Goal: Transaction & Acquisition: Subscribe to service/newsletter

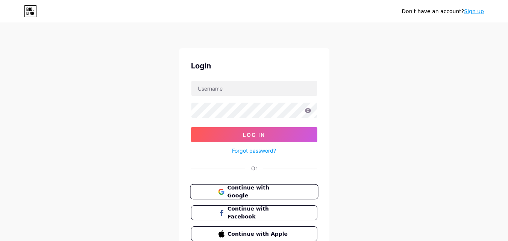
click at [265, 190] on span "Continue with Google" at bounding box center [258, 192] width 63 height 16
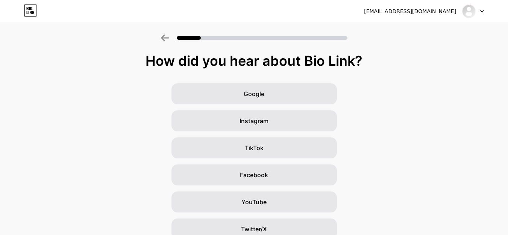
click at [479, 8] on div at bounding box center [473, 12] width 22 height 14
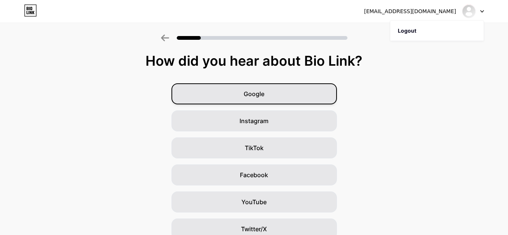
click at [289, 93] on div "Google" at bounding box center [253, 93] width 165 height 21
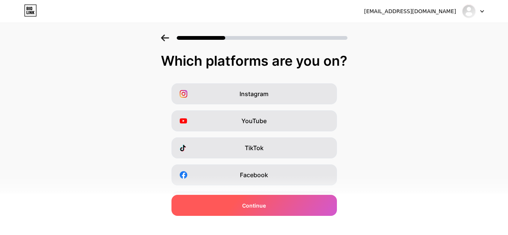
click at [266, 207] on span "Continue" at bounding box center [254, 206] width 24 height 8
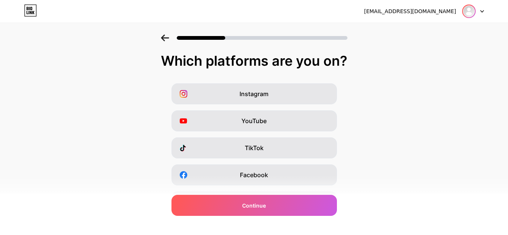
click at [474, 11] on img at bounding box center [468, 11] width 12 height 12
click at [414, 6] on div "powercmstech12@gmail.com" at bounding box center [424, 12] width 120 height 14
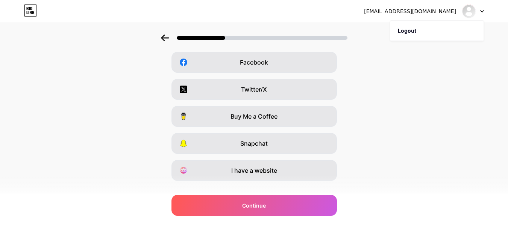
scroll to position [126, 0]
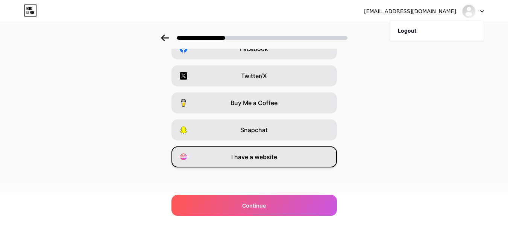
click at [283, 153] on div "I have a website" at bounding box center [253, 157] width 165 height 21
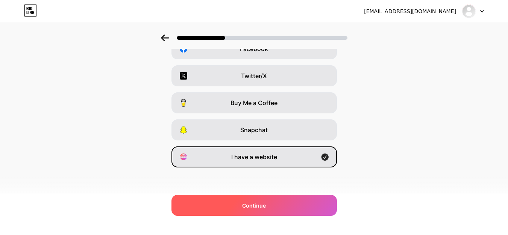
click at [296, 209] on div "Continue" at bounding box center [253, 205] width 165 height 21
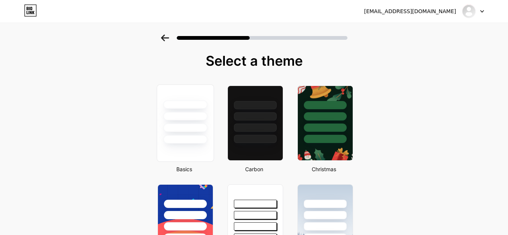
click at [195, 138] on div at bounding box center [185, 139] width 44 height 9
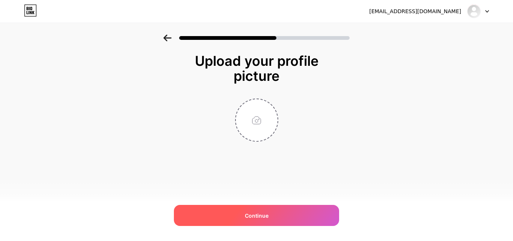
click at [267, 215] on span "Continue" at bounding box center [257, 216] width 24 height 8
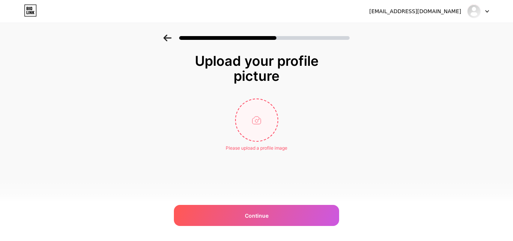
click at [257, 119] on input "file" at bounding box center [257, 120] width 42 height 42
type input "C:\fakepath\360_F_389184538_Bm6QX5DADL1Ajne6SkDB9ZtCOXdPj6Gk.jpg"
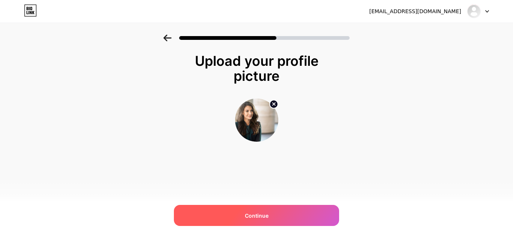
click at [272, 217] on div "Continue" at bounding box center [256, 215] width 165 height 21
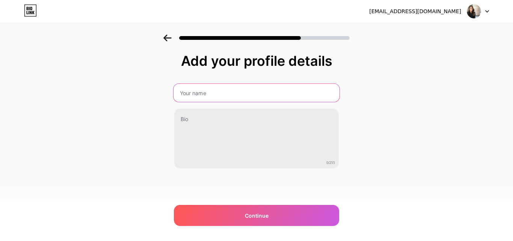
click at [206, 91] on input "text" at bounding box center [257, 93] width 166 height 18
type input "Drupth Ram"
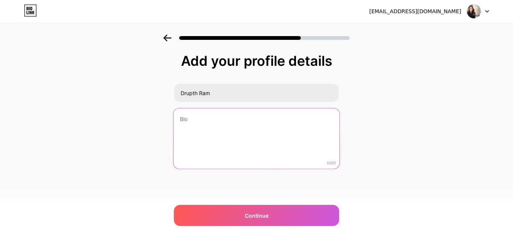
click at [224, 121] on textarea at bounding box center [257, 138] width 166 height 61
paste textarea "A reputable web development company can provide you with top-notch website desi…"
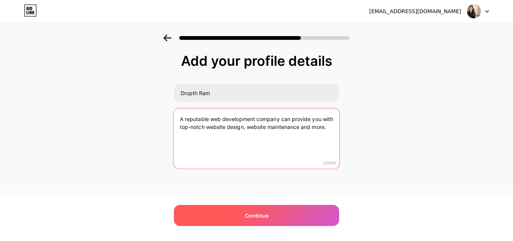
type textarea "A reputable web development company can provide you with top-notch website desi…"
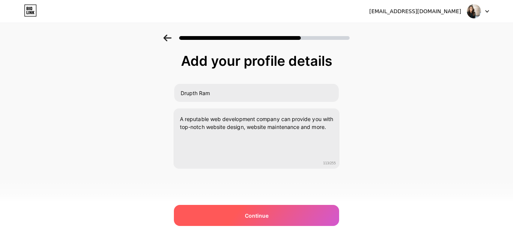
click at [248, 212] on span "Continue" at bounding box center [257, 216] width 24 height 8
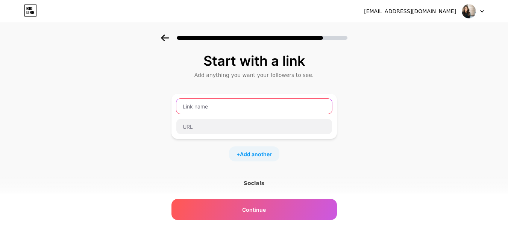
click at [212, 111] on input "text" at bounding box center [254, 106] width 156 height 15
paste input "Drupal Support"
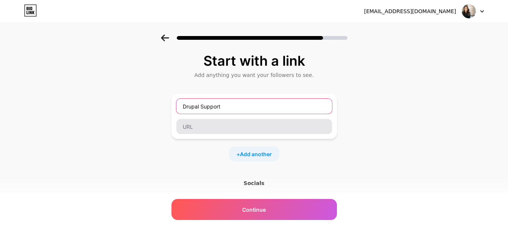
type input "Drupal Support"
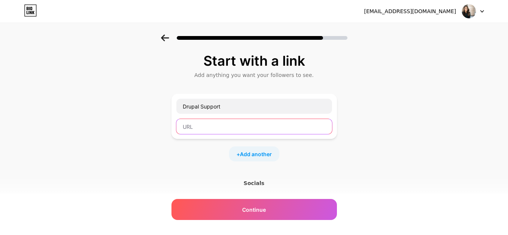
click at [207, 134] on input "text" at bounding box center [254, 126] width 156 height 15
paste input "https://www.powercms.co.uk/services/drupal-support"
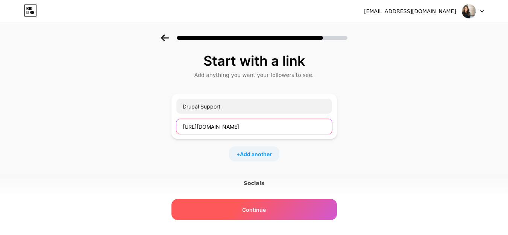
type input "https://www.powercms.co.uk/services/drupal-support"
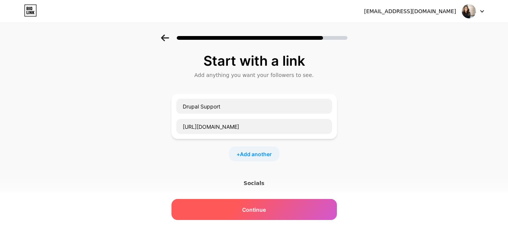
click at [254, 209] on span "Continue" at bounding box center [254, 210] width 24 height 8
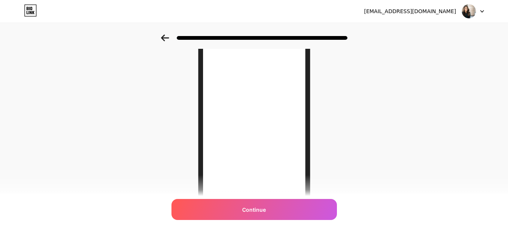
scroll to position [82, 0]
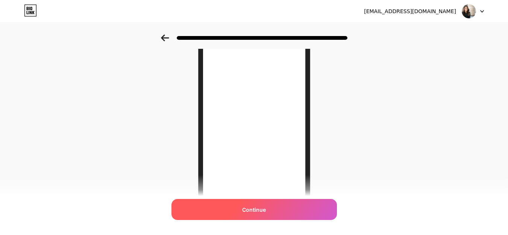
click at [263, 207] on span "Continue" at bounding box center [254, 210] width 24 height 8
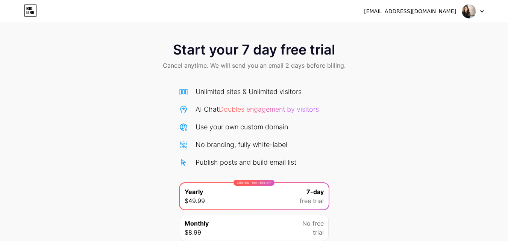
click at [456, 9] on div "powercmstech12@gmail.com" at bounding box center [424, 12] width 120 height 14
click at [468, 13] on img at bounding box center [468, 11] width 14 height 14
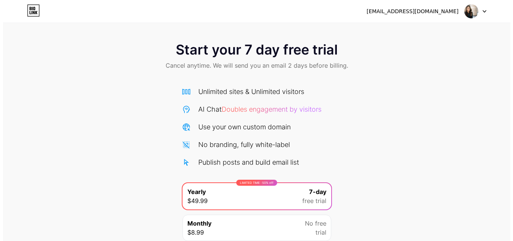
scroll to position [62, 0]
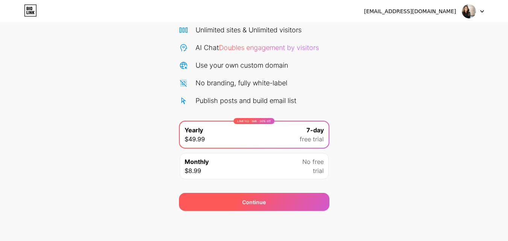
click at [263, 209] on div "Continue" at bounding box center [254, 202] width 150 height 18
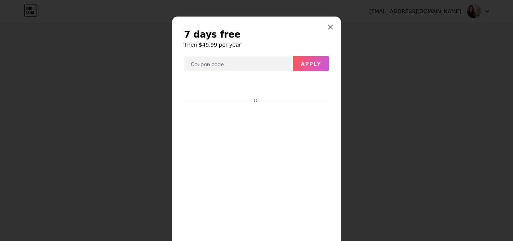
scroll to position [83, 0]
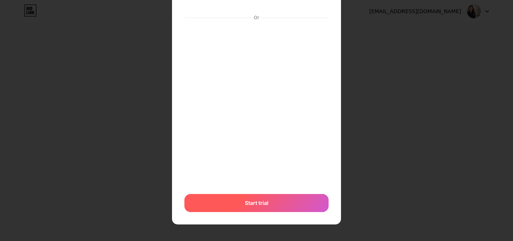
click at [275, 201] on div "Start trial" at bounding box center [256, 203] width 144 height 18
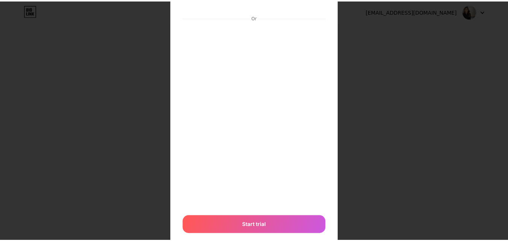
scroll to position [32, 0]
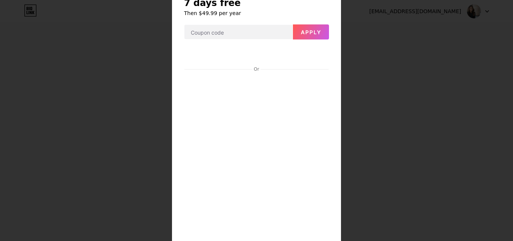
click at [434, 94] on div at bounding box center [256, 88] width 513 height 241
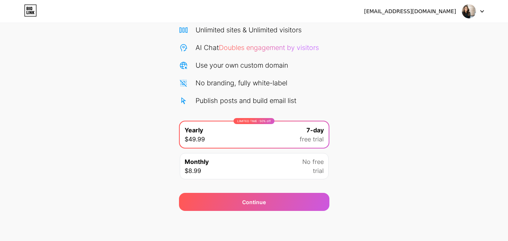
click at [434, 94] on div "Start your 7 day free trial Cancel anytime. We will send you an email 2 days be…" at bounding box center [254, 92] width 508 height 238
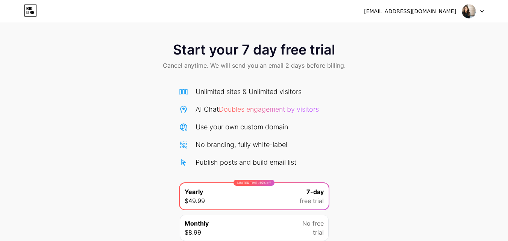
click at [471, 8] on img at bounding box center [468, 11] width 14 height 14
drag, startPoint x: 388, startPoint y: 13, endPoint x: 426, endPoint y: 13, distance: 37.9
click at [426, 13] on div "[EMAIL_ADDRESS][DOMAIN_NAME]" at bounding box center [410, 12] width 92 height 8
copy div "powercmstech12"
